Goal: Task Accomplishment & Management: Manage account settings

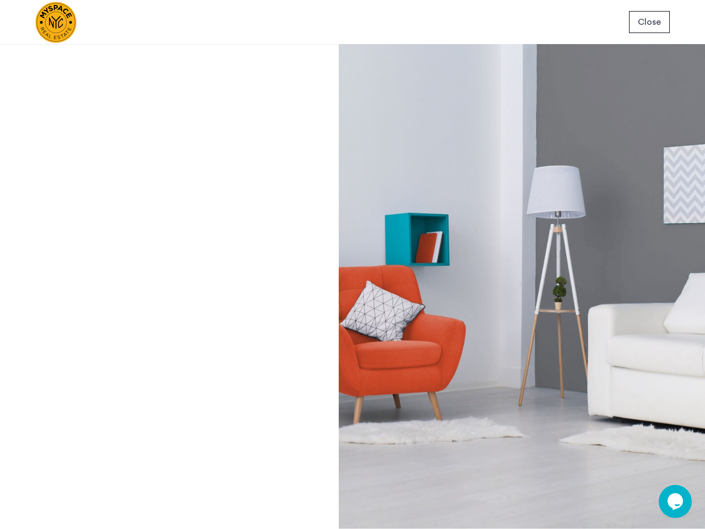
click at [649, 22] on span "Close" at bounding box center [649, 21] width 23 height 13
click at [675, 501] on icon "Chat widget" at bounding box center [675, 501] width 15 height 17
